Goal: Transaction & Acquisition: Purchase product/service

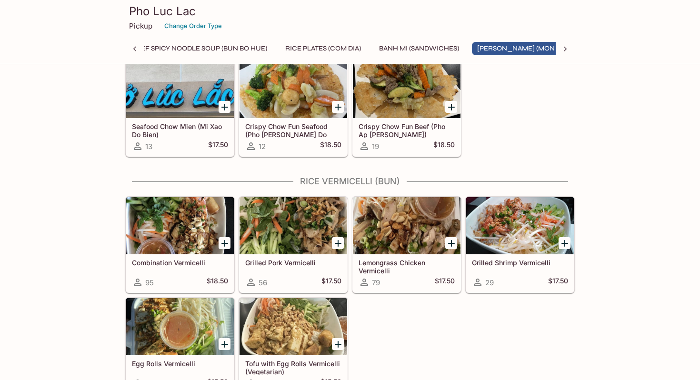
scroll to position [1252, 0]
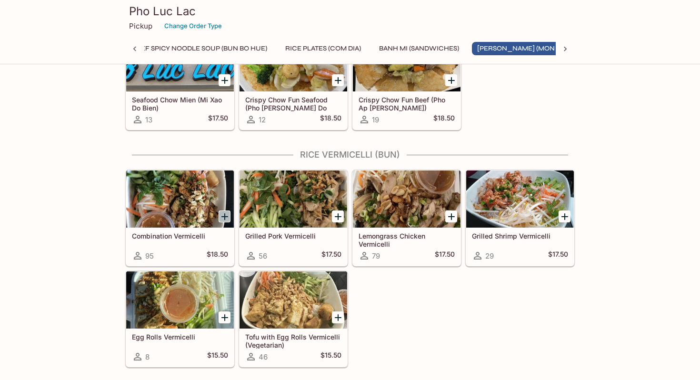
click at [226, 214] on icon "Add Combination Vermicelli" at bounding box center [224, 216] width 11 height 11
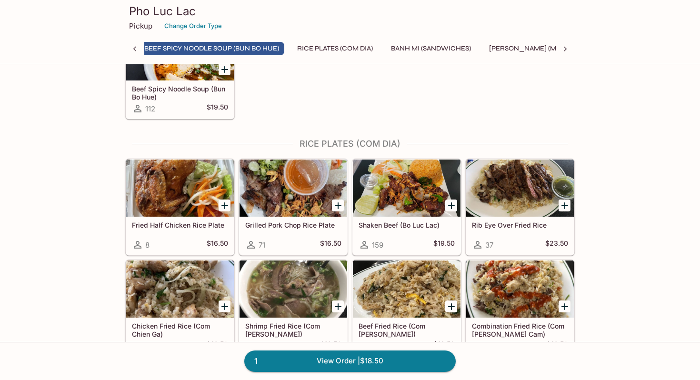
scroll to position [0, 205]
click at [451, 205] on icon "Add Shaken Beef (Bo Luc Lac)" at bounding box center [451, 205] width 7 height 7
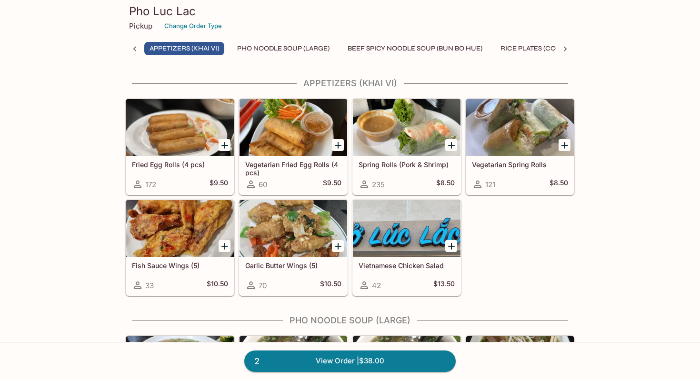
scroll to position [0, 0]
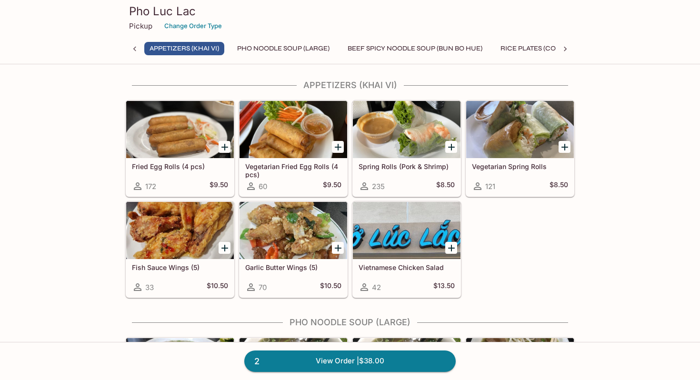
click at [336, 248] on icon "Add Garlic Butter Wings (5)" at bounding box center [338, 248] width 7 height 7
click at [358, 361] on link "3 View Order | $48.50" at bounding box center [349, 360] width 211 height 21
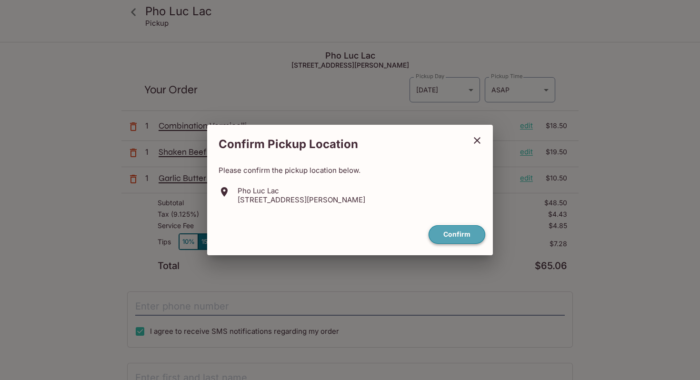
click at [458, 237] on button "Confirm" at bounding box center [456, 234] width 57 height 19
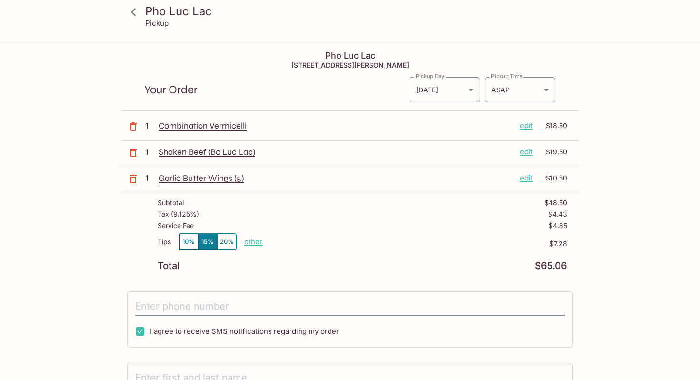
click at [255, 244] on p "other" at bounding box center [253, 241] width 18 height 9
click at [310, 242] on input "7.28" at bounding box center [308, 242] width 30 height 10
drag, startPoint x: 310, startPoint y: 242, endPoint x: 337, endPoint y: 242, distance: 26.7
click at [337, 242] on div "Tips 10% 15% 20% Done 7.28 $7.28" at bounding box center [362, 247] width 409 height 28
type input "0.00"
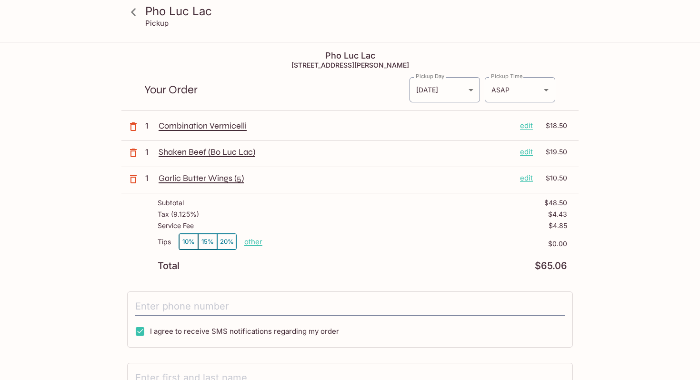
click at [20, 255] on div "Pho Luc Lac Pickup Pho Luc Lac [STREET_ADDRESS][PERSON_NAME] Your Order Pickup …" at bounding box center [350, 233] width 700 height 380
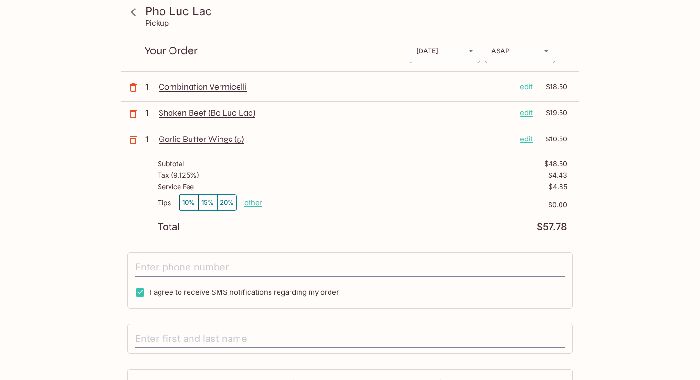
scroll to position [55, 0]
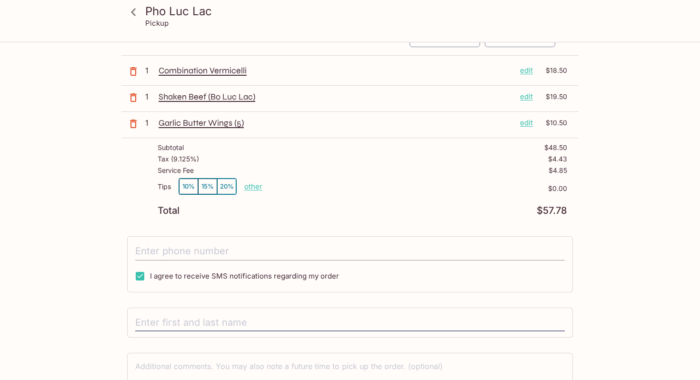
click at [186, 250] on input "tel" at bounding box center [349, 251] width 429 height 18
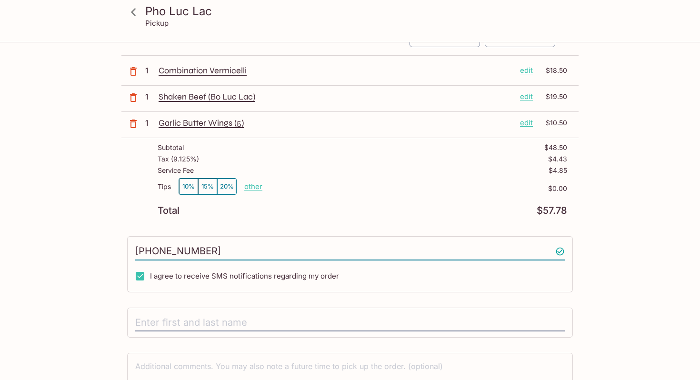
type input "[PHONE_NUMBER]"
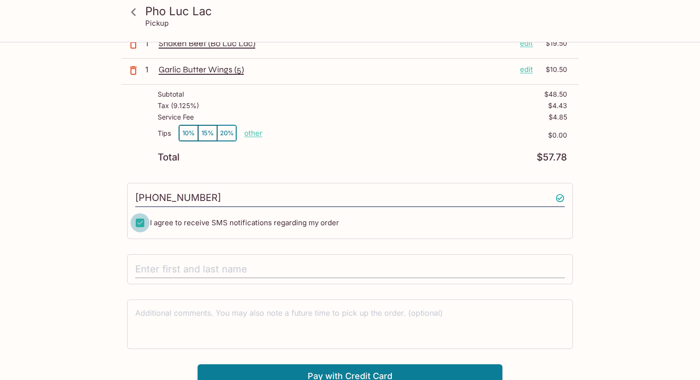
click at [181, 274] on input "text" at bounding box center [349, 269] width 429 height 18
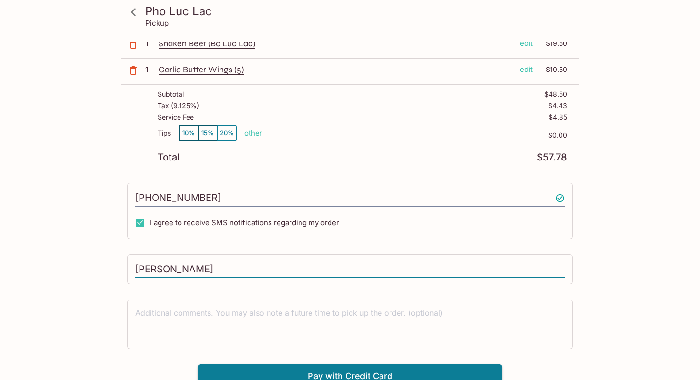
scroll to position [117, 0]
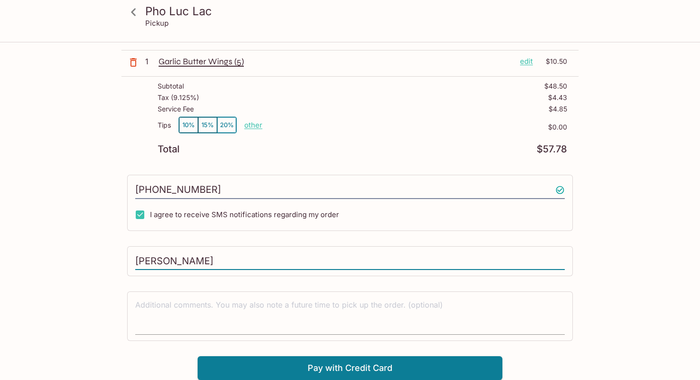
type input "[PERSON_NAME]"
click at [312, 307] on textarea at bounding box center [349, 315] width 429 height 33
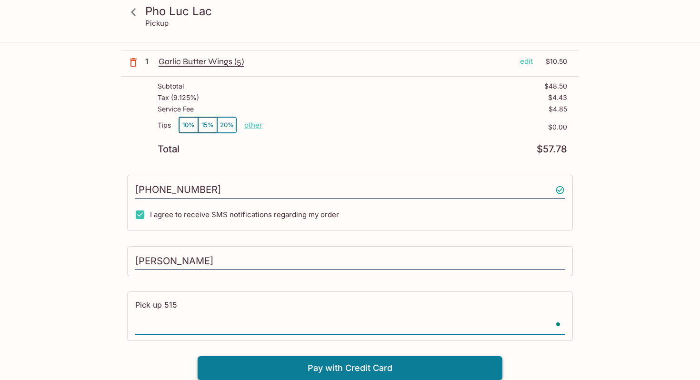
type textarea "Pick up 515"
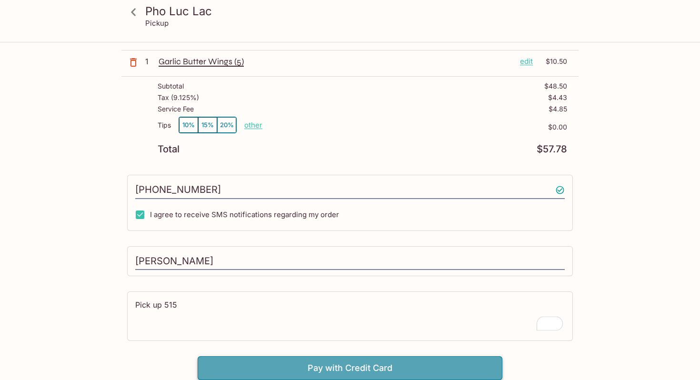
click at [409, 364] on button "Pay with Credit Card" at bounding box center [350, 368] width 305 height 24
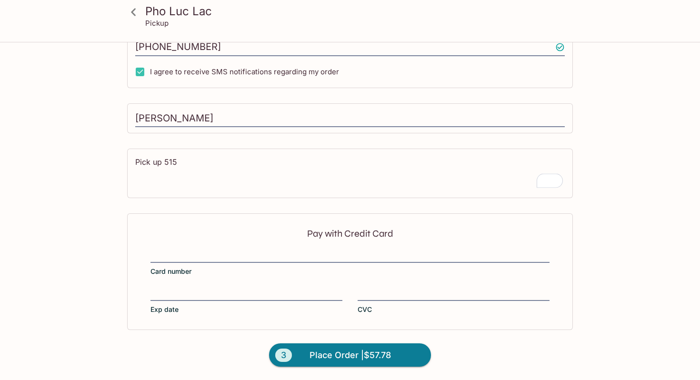
scroll to position [259, 0]
click at [320, 352] on span "Place Order | $57.78" at bounding box center [349, 354] width 81 height 15
